Goal: Check status: Check status

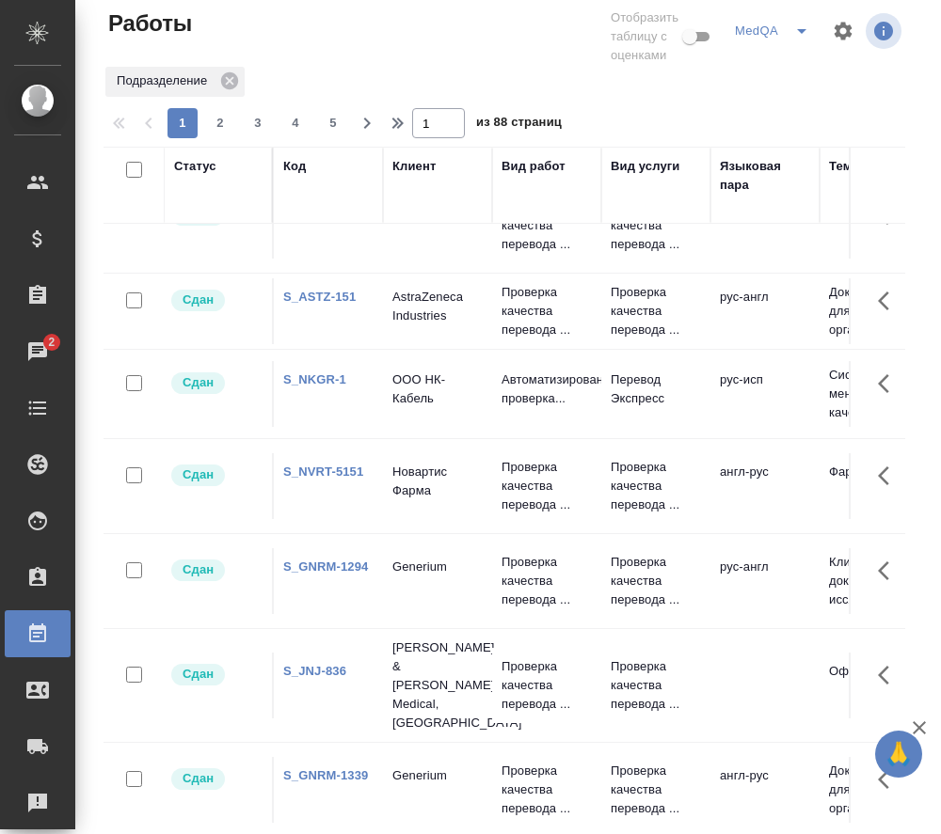
scroll to position [1505, 0]
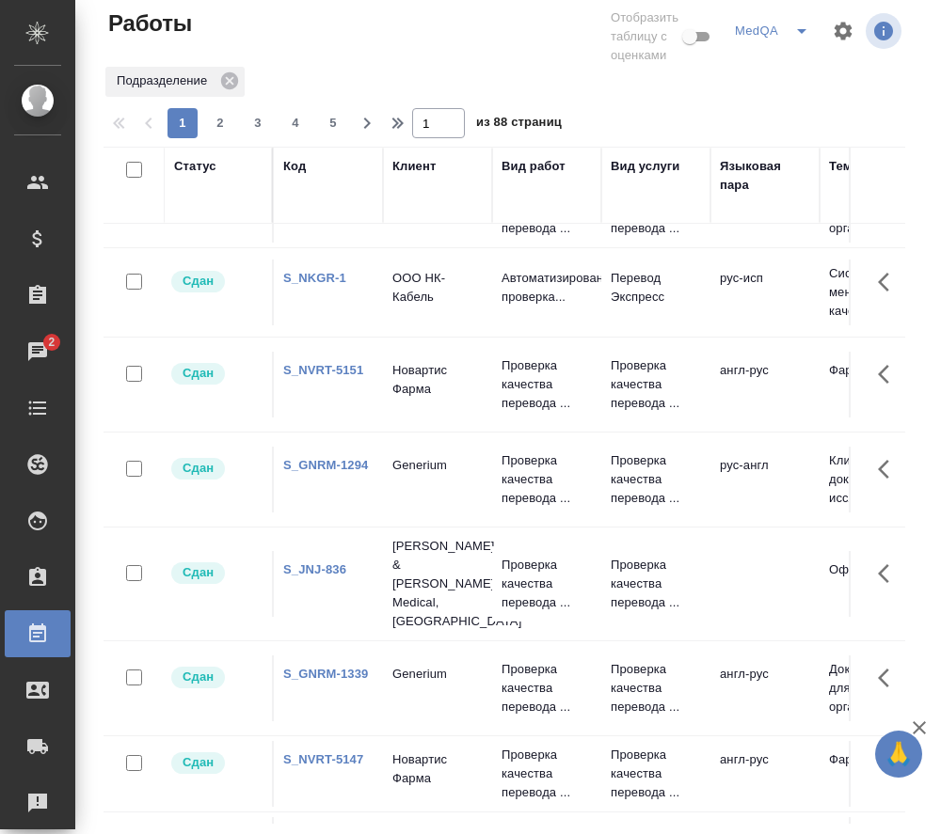
click at [319, 461] on link "S_GNRM-1294" at bounding box center [325, 465] width 85 height 14
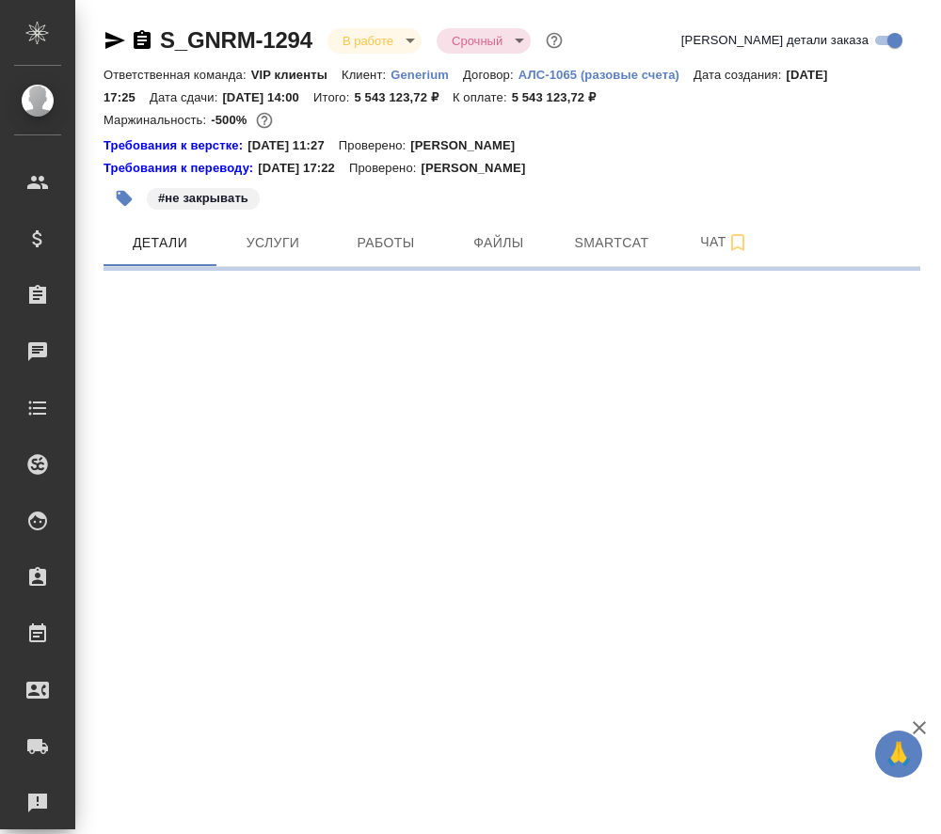
select select "RU"
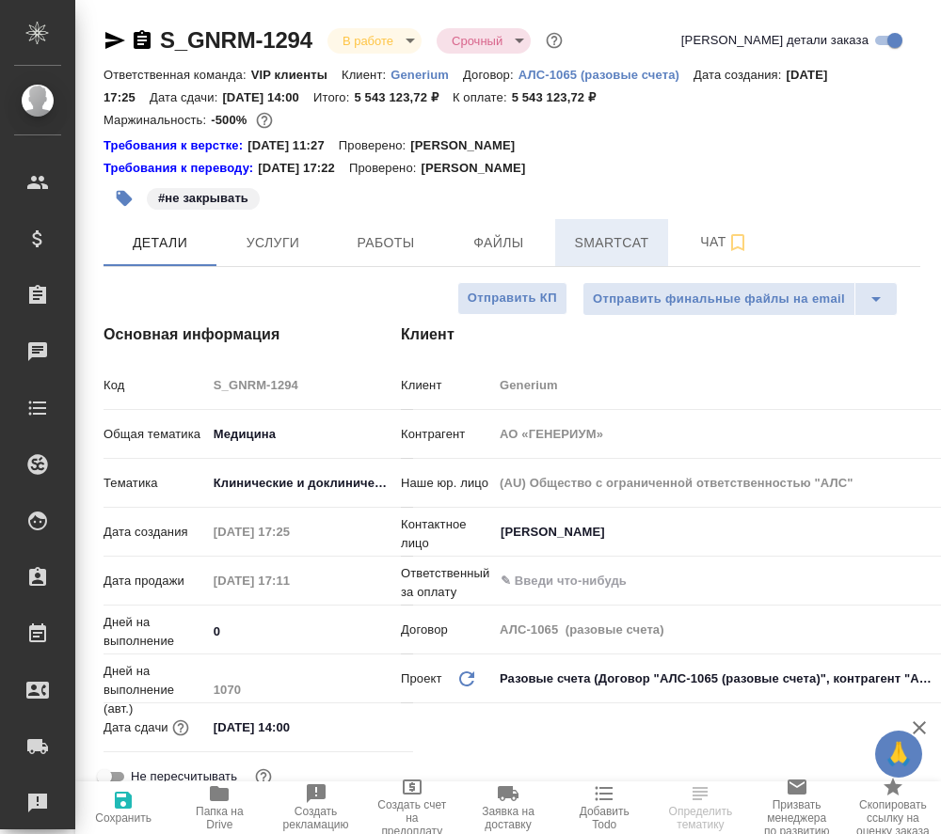
type textarea "x"
type input "Комаров Роман"
type input "[PERSON_NAME]"
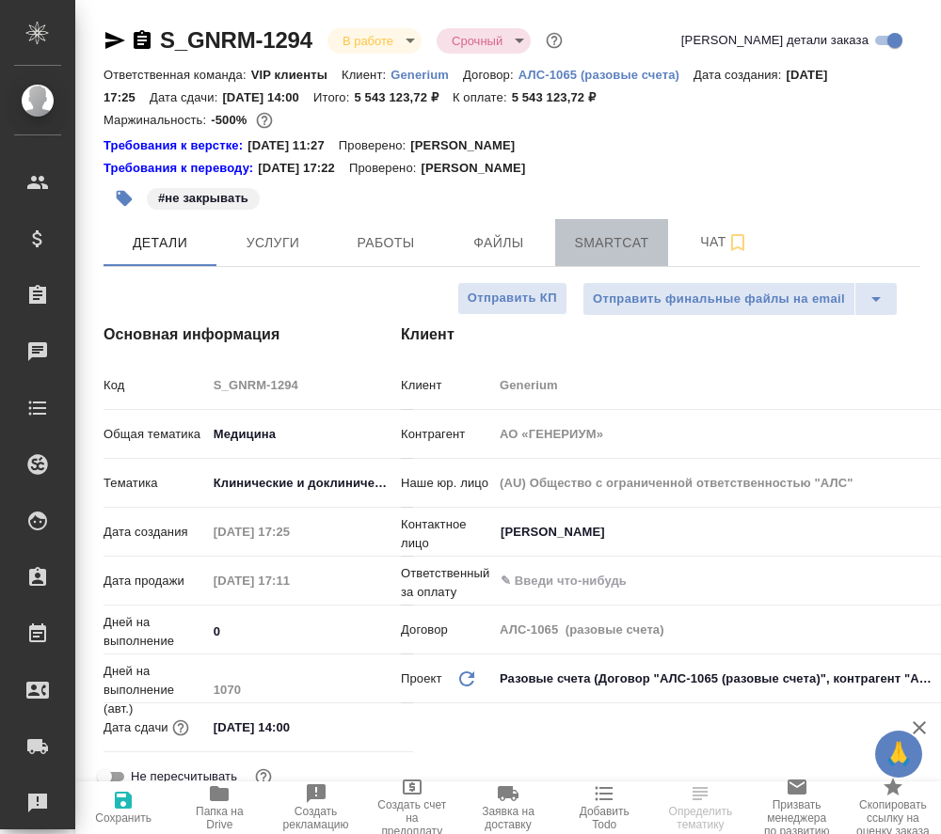
click at [621, 236] on span "Smartcat" at bounding box center [611, 243] width 90 height 24
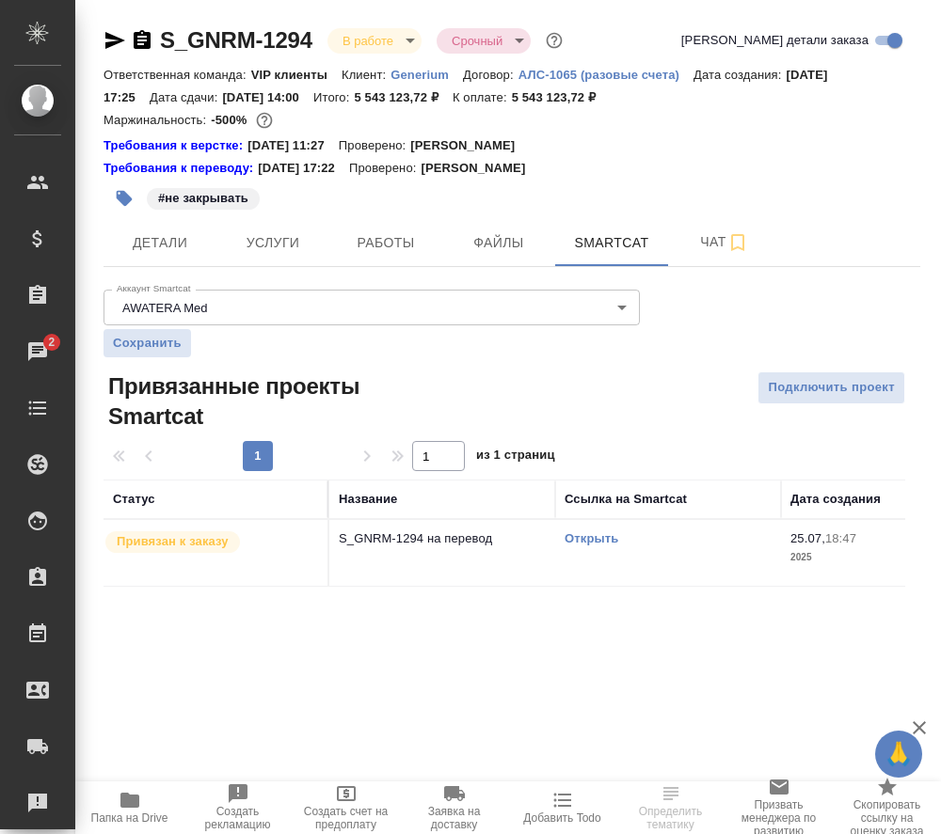
click at [587, 538] on link "Открыть" at bounding box center [591, 538] width 54 height 14
